Goal: Task Accomplishment & Management: Use online tool/utility

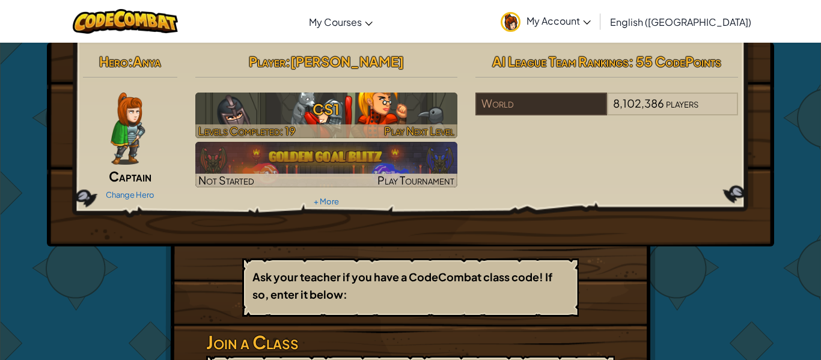
click at [303, 128] on div at bounding box center [326, 131] width 263 height 14
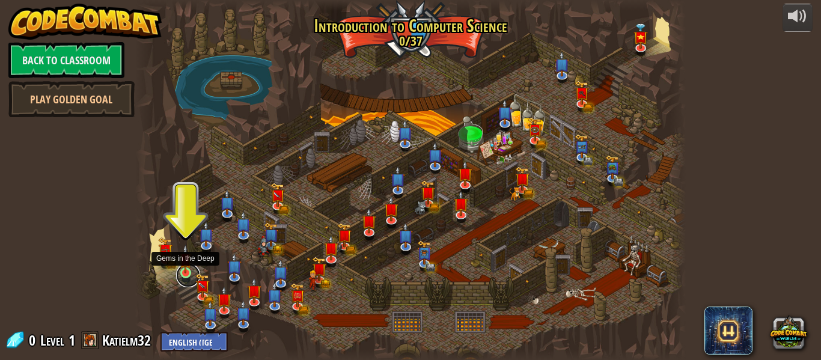
click at [186, 278] on link at bounding box center [188, 275] width 24 height 24
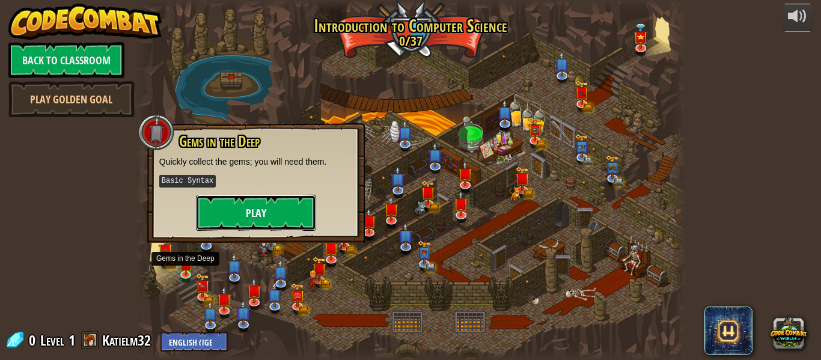
click at [249, 207] on button "Play" at bounding box center [256, 213] width 120 height 36
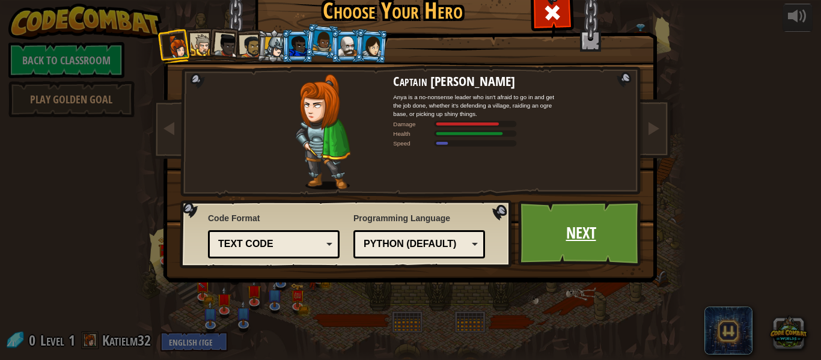
click at [551, 237] on link "Next" at bounding box center [581, 233] width 126 height 66
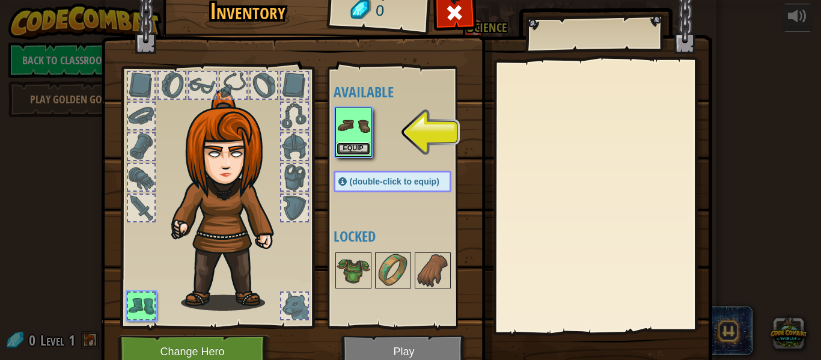
click at [361, 144] on button "Equip" at bounding box center [354, 149] width 34 height 13
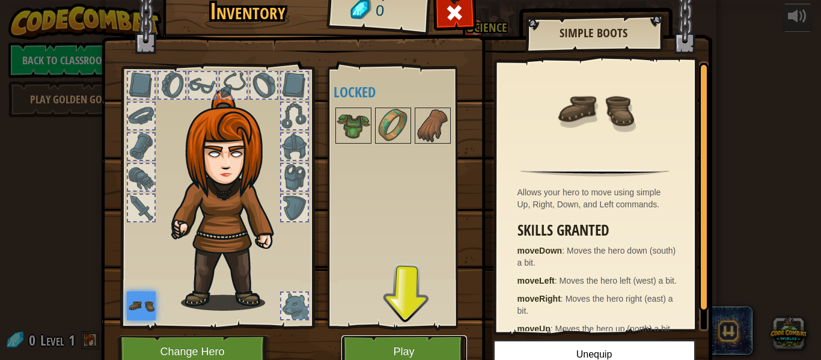
click at [388, 338] on button "Play" at bounding box center [405, 352] width 126 height 33
